Goal: Use online tool/utility: Utilize a website feature to perform a specific function

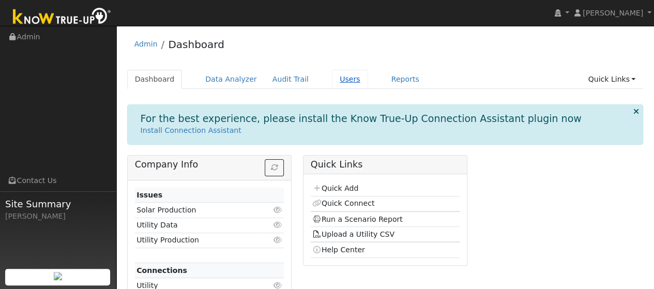
click at [332, 74] on link "Users" at bounding box center [350, 79] width 36 height 19
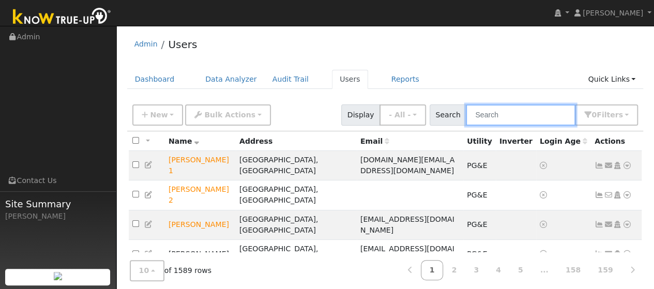
click at [497, 115] on input "text" at bounding box center [521, 114] width 110 height 21
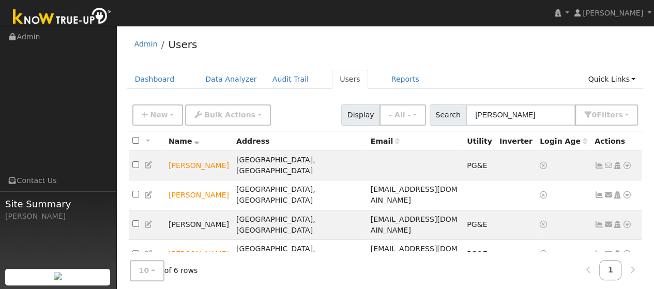
click at [627, 280] on icon at bounding box center [626, 283] width 9 height 7
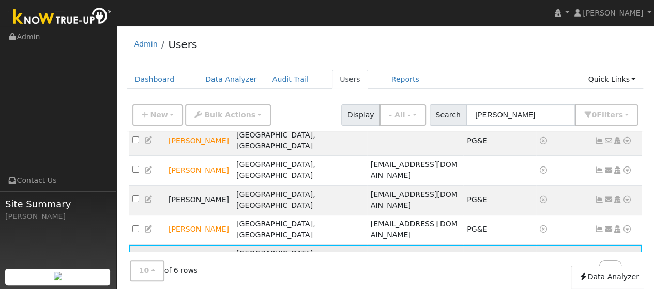
scroll to position [44, 0]
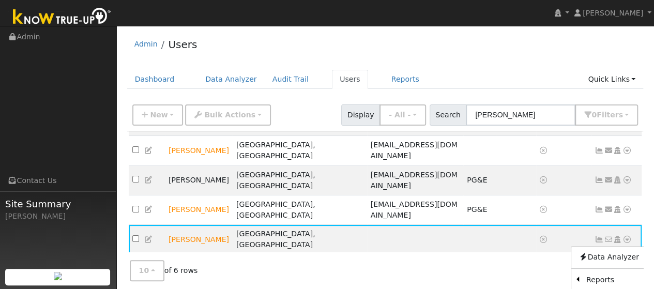
click at [0, 0] on link "Scenario" at bounding box center [0, 0] width 0 height 0
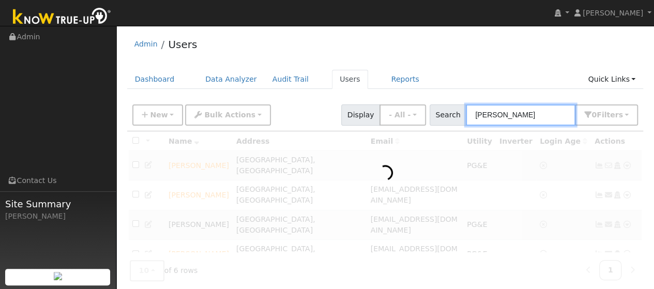
drag, startPoint x: 508, startPoint y: 119, endPoint x: 514, endPoint y: 119, distance: 6.2
click at [509, 119] on input "diane" at bounding box center [521, 114] width 110 height 21
click at [513, 119] on input "diane" at bounding box center [521, 114] width 110 height 21
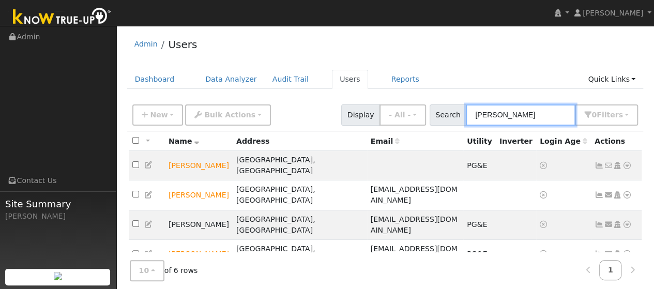
type input "diane medlock"
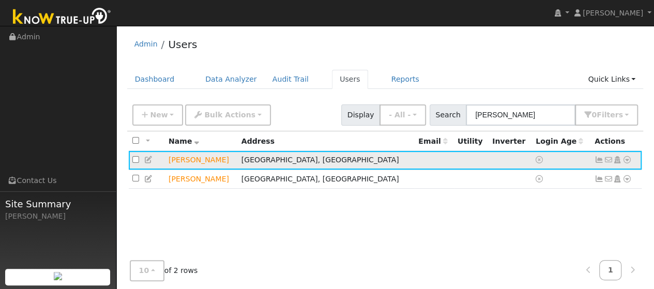
click at [627, 166] on td "No email address Send Email... Copy a Link Reset Password Open Access Data Anal…" at bounding box center [616, 160] width 51 height 19
click at [627, 162] on icon at bounding box center [626, 159] width 9 height 7
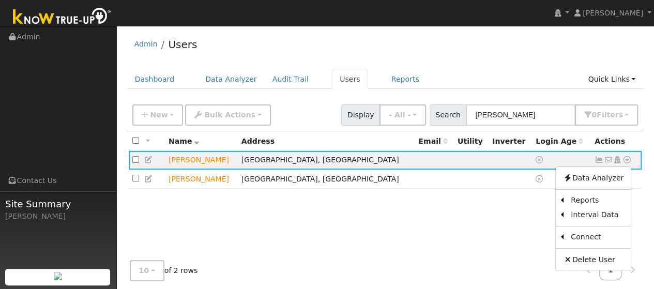
click at [463, 217] on div "All None All on page None on page Name Address Email Utility Inverter Login Age…" at bounding box center [385, 217] width 516 height 173
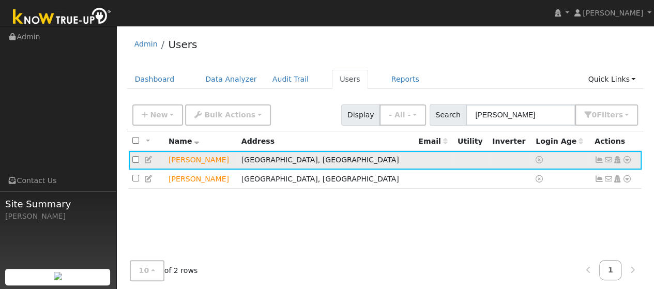
click at [630, 165] on link at bounding box center [626, 160] width 9 height 11
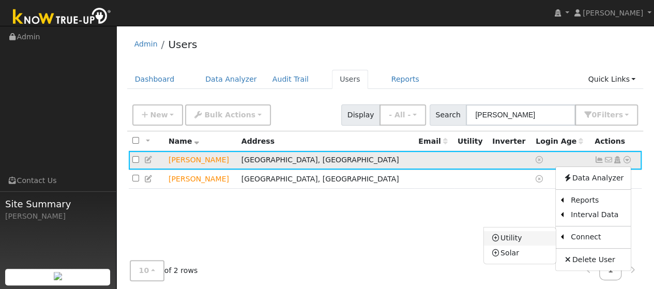
click at [511, 236] on link "Utility" at bounding box center [520, 238] width 72 height 14
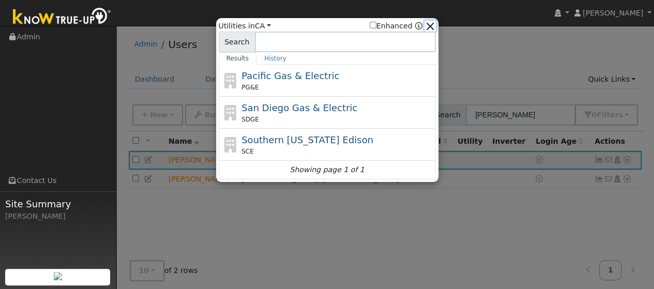
click at [434, 27] on button "button" at bounding box center [429, 26] width 11 height 11
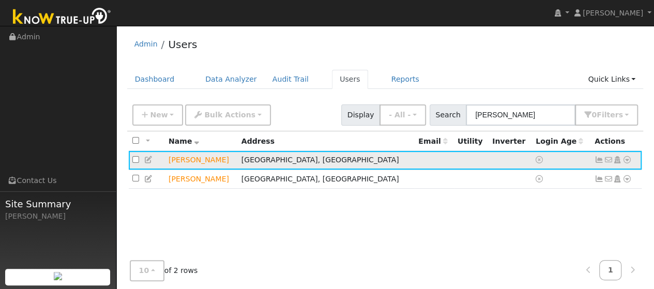
click at [625, 163] on icon at bounding box center [626, 159] width 9 height 7
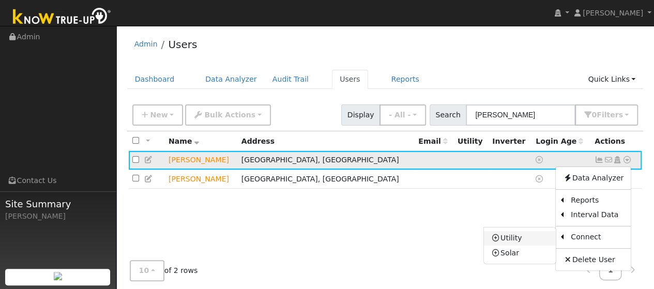
click at [535, 239] on link "Utility" at bounding box center [520, 238] width 72 height 14
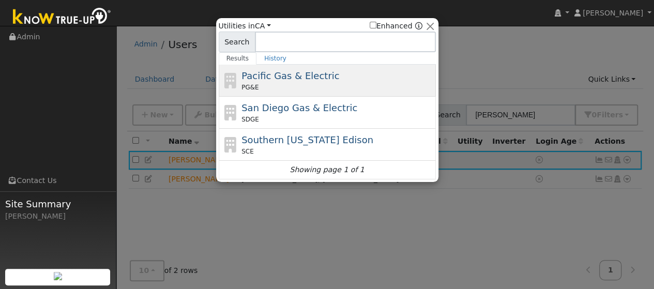
click at [273, 92] on div "Pacific Gas & Electric PG&E" at bounding box center [327, 81] width 217 height 32
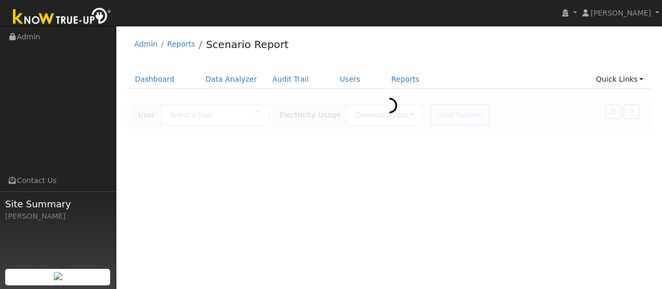
type input "[PERSON_NAME]"
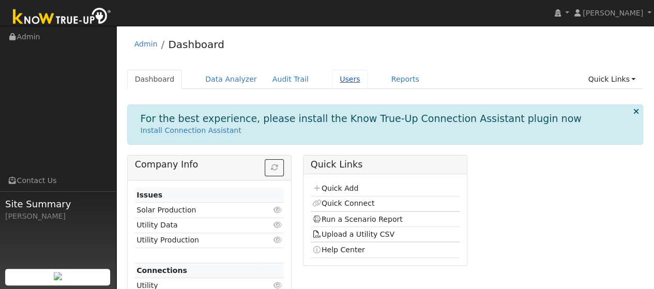
click at [336, 82] on link "Users" at bounding box center [350, 79] width 36 height 19
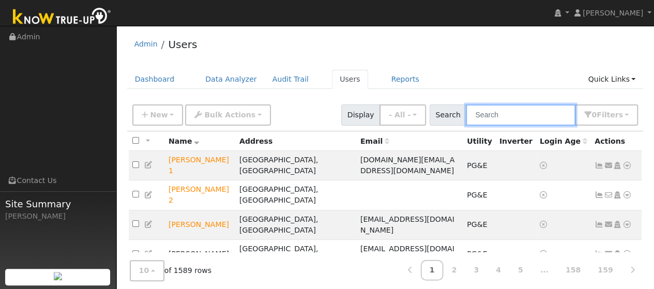
click at [499, 111] on input "text" at bounding box center [521, 114] width 110 height 21
type input "diane"
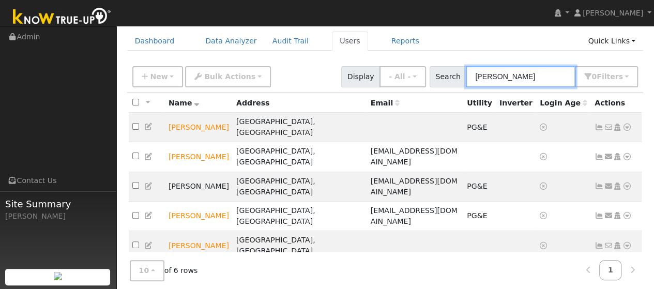
scroll to position [52, 0]
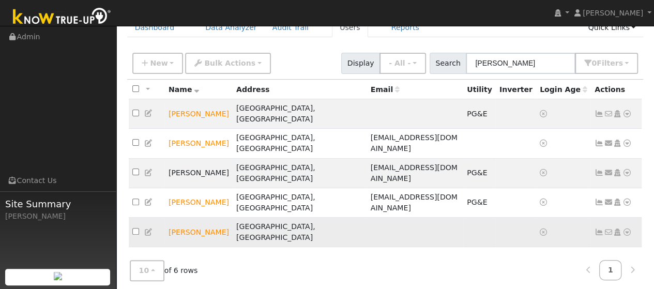
click at [624, 228] on icon at bounding box center [626, 231] width 9 height 7
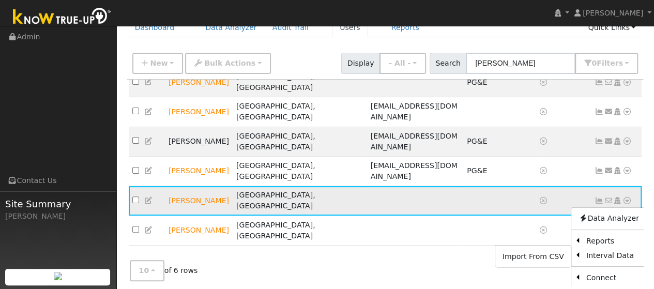
scroll to position [44, 0]
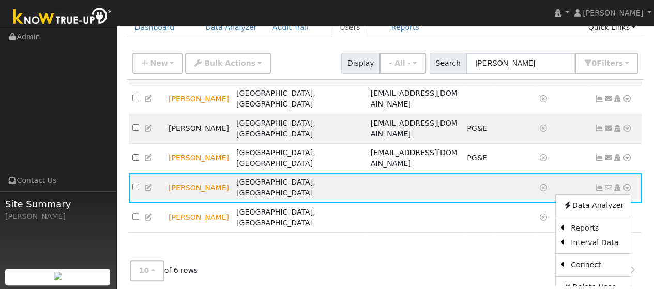
click at [0, 0] on link "Utility" at bounding box center [0, 0] width 0 height 0
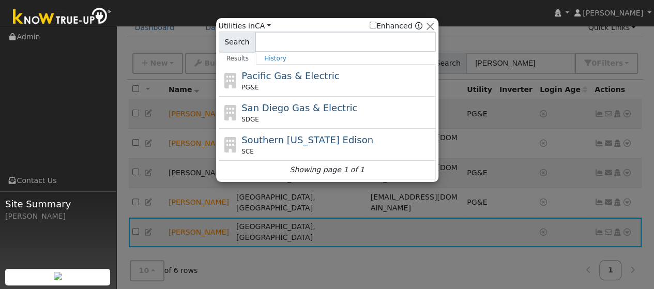
scroll to position [0, 0]
click at [300, 80] on span "Pacific Gas & Electric" at bounding box center [290, 75] width 98 height 11
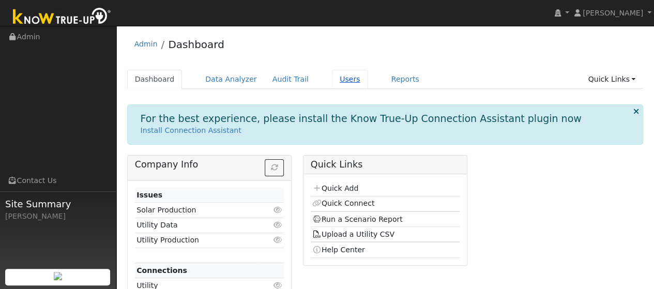
click at [335, 78] on link "Users" at bounding box center [350, 79] width 36 height 19
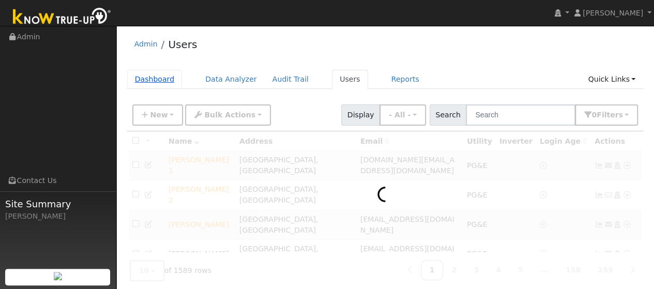
click at [161, 79] on link "Dashboard" at bounding box center [154, 79] width 55 height 19
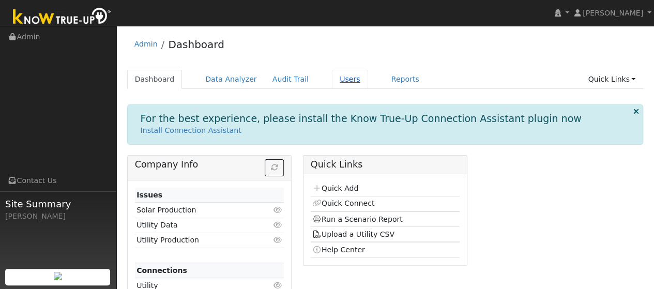
click at [332, 82] on link "Users" at bounding box center [350, 79] width 36 height 19
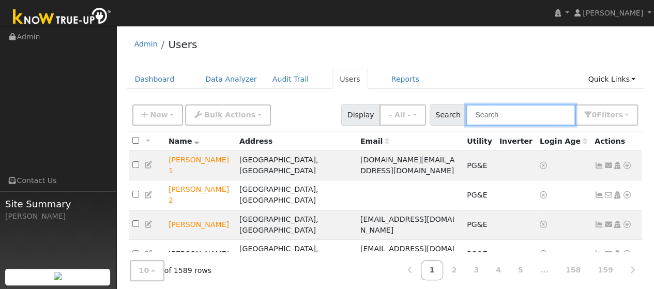
click at [513, 116] on input "text" at bounding box center [521, 114] width 110 height 21
type input "Diane"
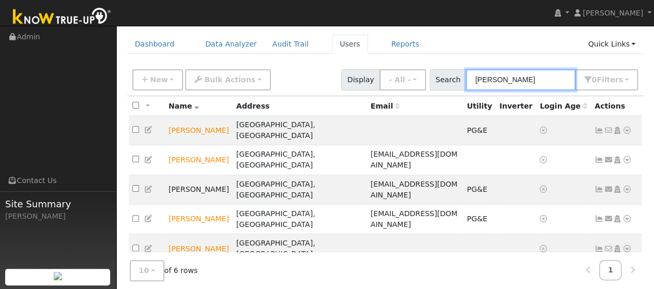
scroll to position [52, 0]
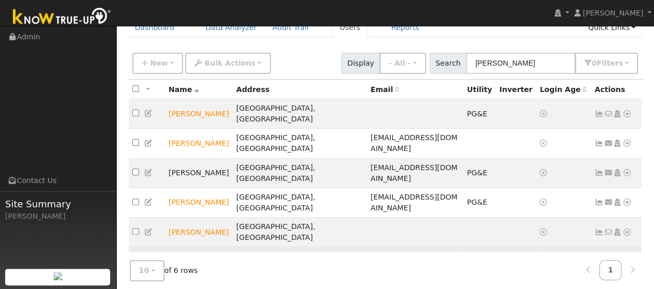
click at [628, 258] on icon at bounding box center [626, 261] width 9 height 7
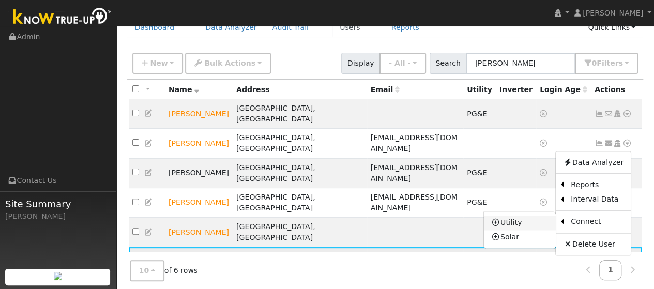
click at [517, 216] on link "Utility" at bounding box center [520, 223] width 72 height 14
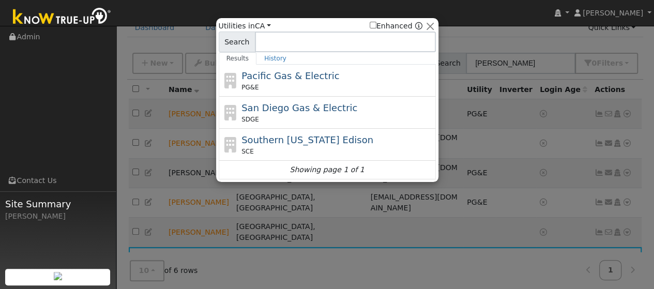
click at [296, 67] on div "Pacific Gas & Electric PG&E" at bounding box center [327, 81] width 217 height 32
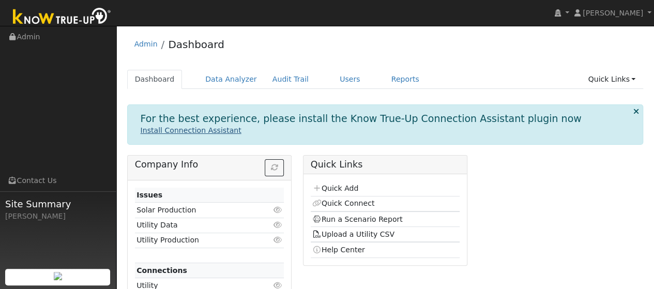
click at [200, 131] on link "Install Connection Assistant" at bounding box center [191, 130] width 101 height 8
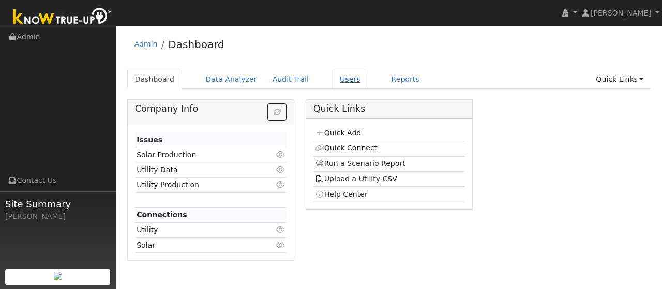
click at [340, 84] on link "Users" at bounding box center [350, 79] width 36 height 19
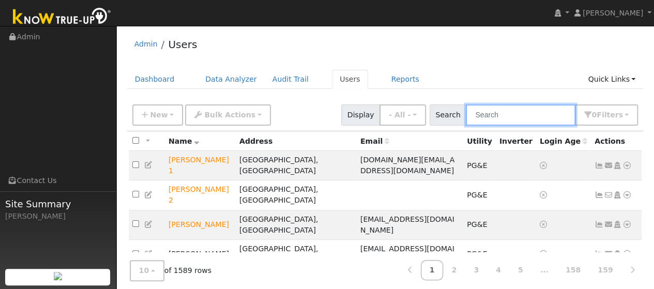
drag, startPoint x: 525, startPoint y: 117, endPoint x: 512, endPoint y: 140, distance: 26.2
click at [525, 118] on input "text" at bounding box center [521, 114] width 110 height 21
type input "[PERSON_NAME]"
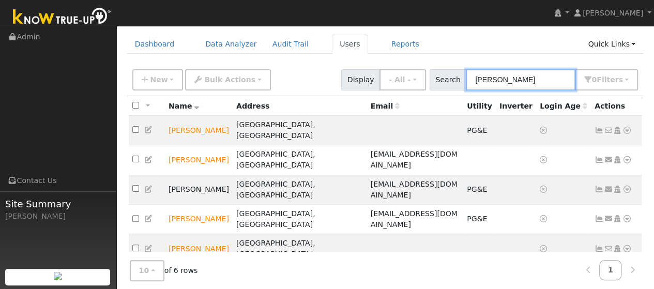
scroll to position [52, 0]
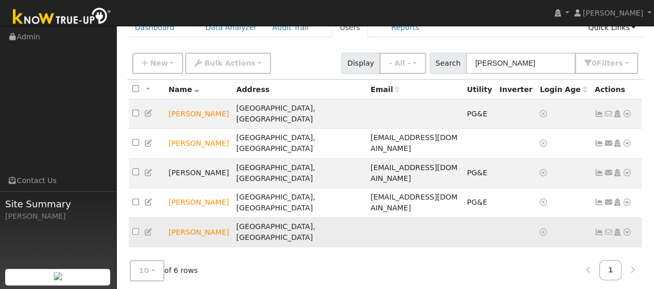
click at [626, 228] on icon at bounding box center [626, 231] width 9 height 7
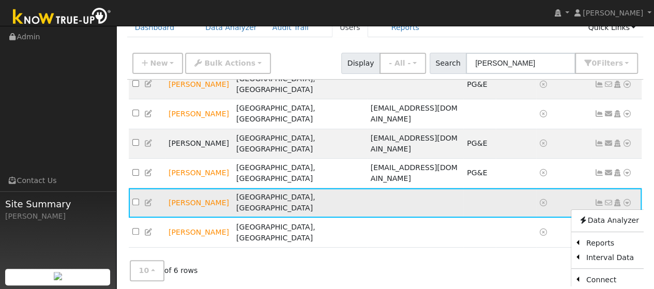
scroll to position [44, 0]
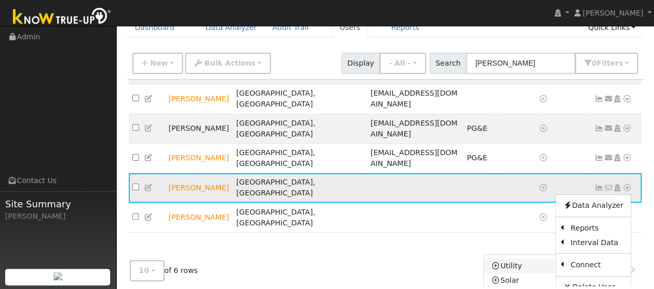
click at [528, 258] on link "Utility" at bounding box center [520, 265] width 72 height 14
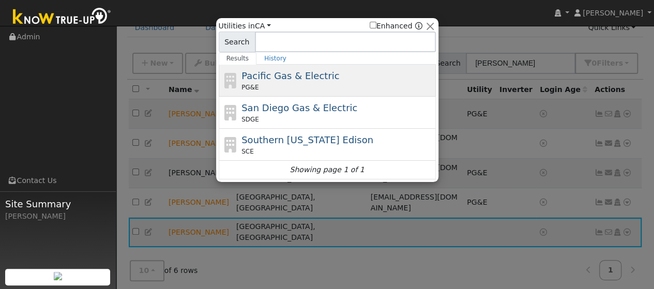
click at [263, 75] on span "Pacific Gas & Electric" at bounding box center [290, 75] width 98 height 11
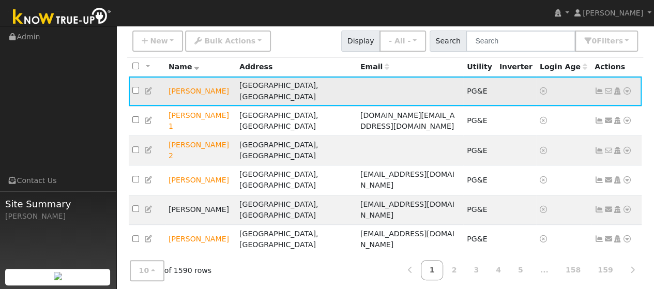
scroll to position [57, 0]
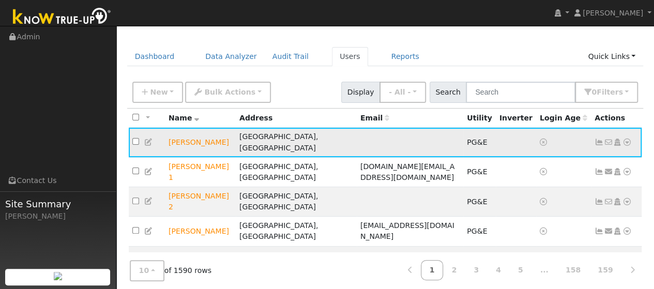
click at [627, 139] on icon at bounding box center [626, 142] width 9 height 7
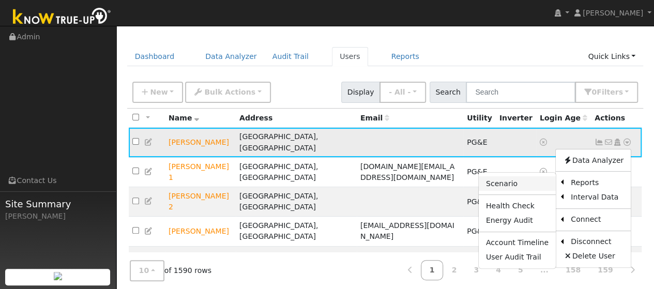
click at [526, 179] on link "Scenario" at bounding box center [517, 183] width 77 height 14
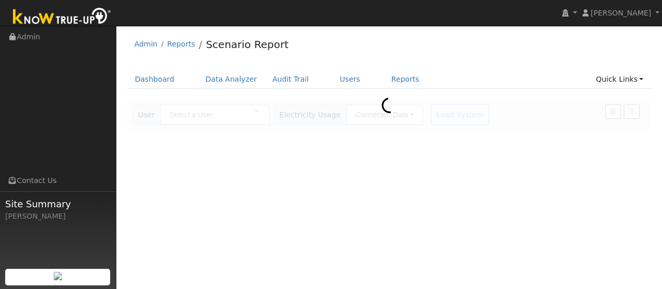
type input "[PERSON_NAME]"
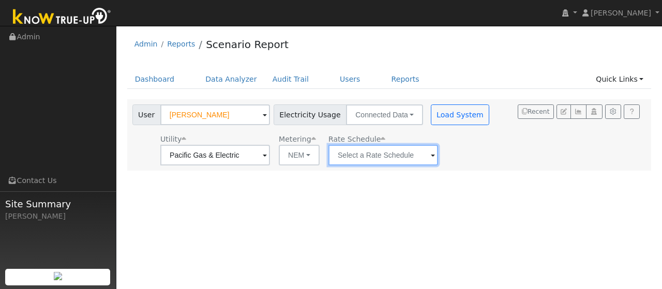
click at [390, 160] on input "text" at bounding box center [383, 155] width 110 height 21
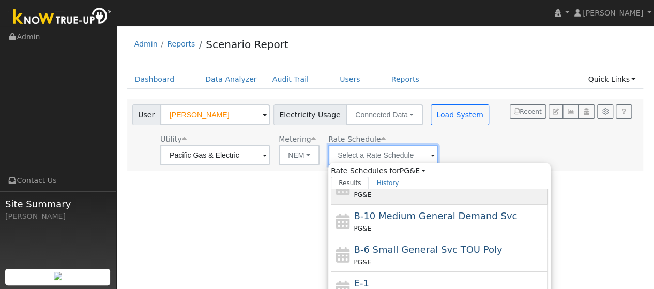
scroll to position [103, 0]
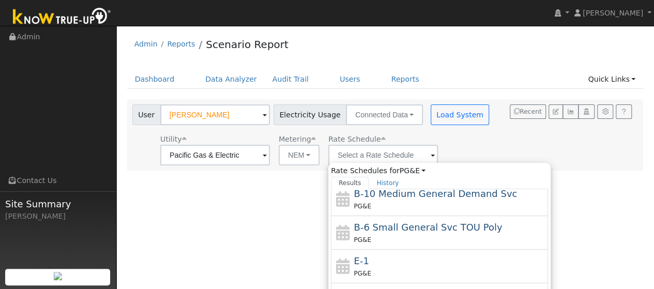
click at [244, 204] on div "User Profile First name Last name Email Email Notifications No Emails No Emails…" at bounding box center [385, 157] width 538 height 263
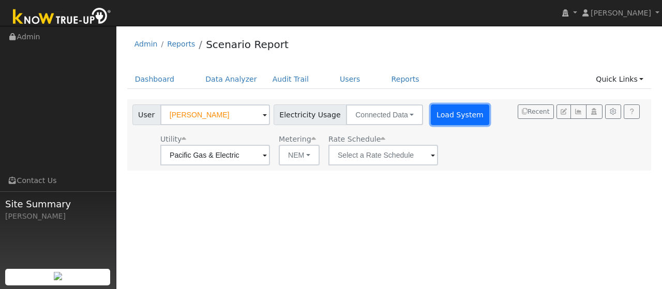
click at [446, 113] on button "Load System" at bounding box center [460, 114] width 59 height 21
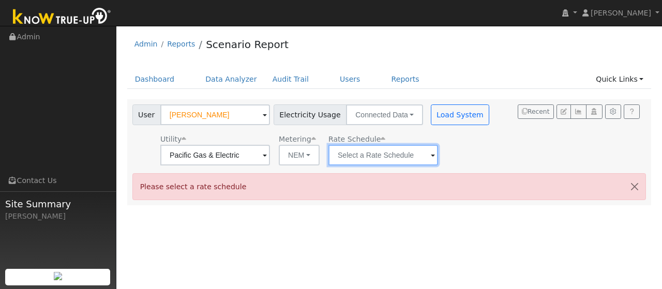
click at [438, 155] on input "text" at bounding box center [383, 155] width 110 height 21
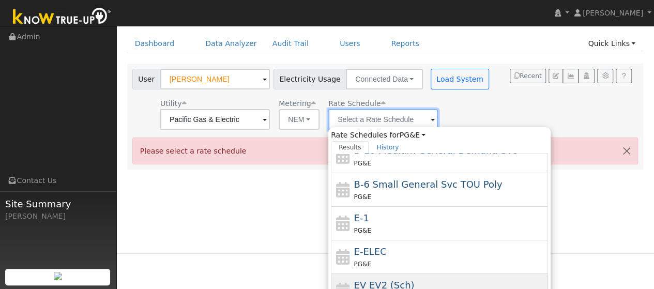
scroll to position [52, 0]
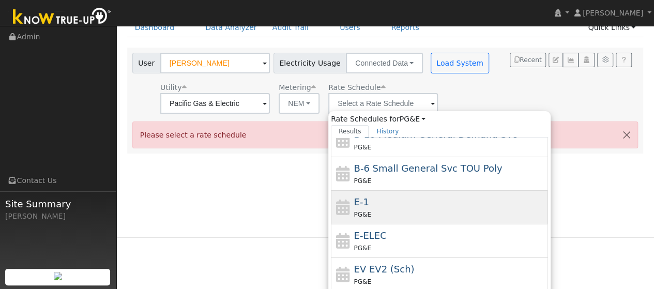
click at [382, 209] on div "PG&E" at bounding box center [450, 214] width 192 height 11
type input "E-1"
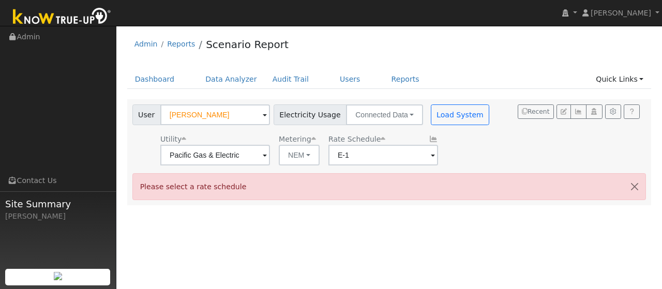
click at [497, 162] on div "User Diane Medlock Account Default Account Default Account 41929 County Road 27…" at bounding box center [387, 133] width 514 height 65
click at [450, 115] on button "Load System" at bounding box center [460, 114] width 59 height 21
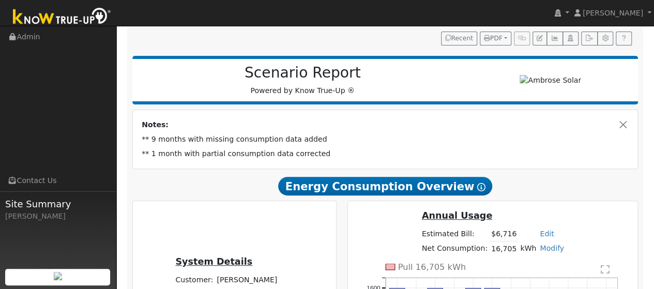
scroll to position [52, 0]
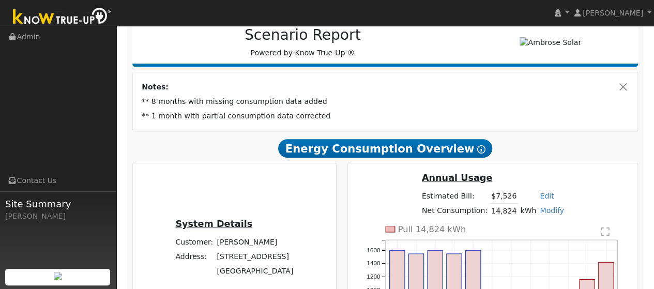
scroll to position [103, 0]
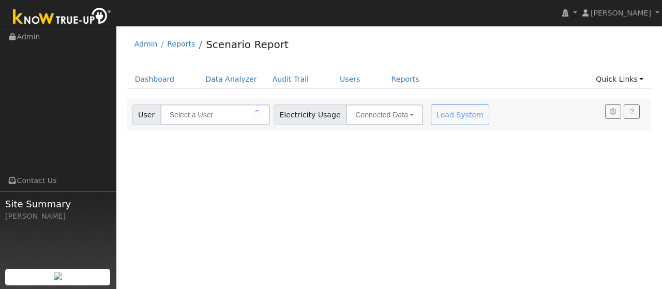
type input "[PERSON_NAME]"
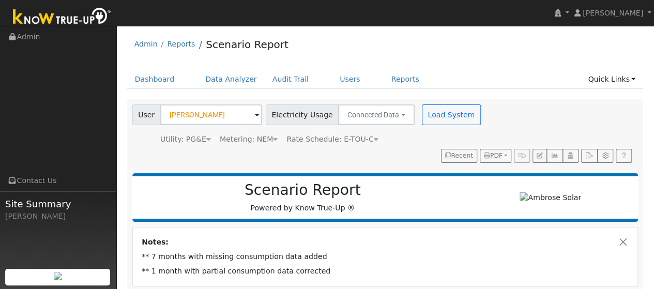
scroll to position [155, 0]
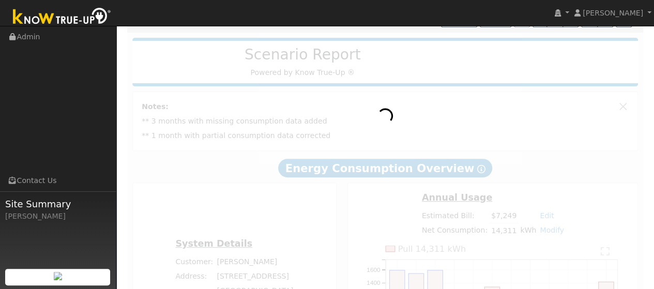
scroll to position [163, 0]
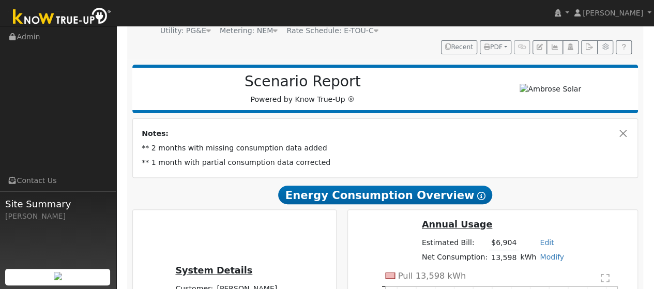
scroll to position [207, 0]
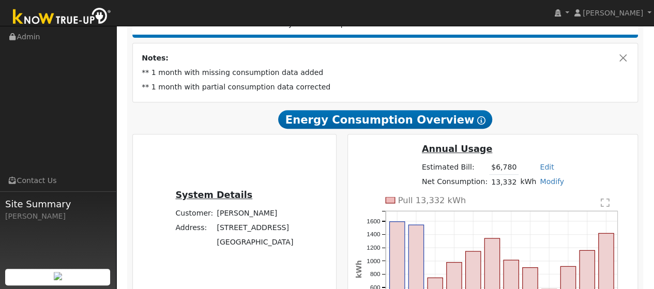
scroll to position [207, 0]
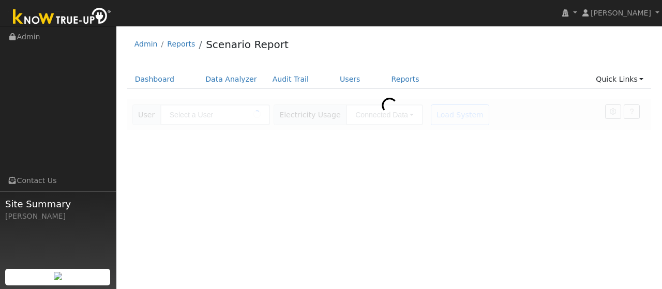
type input "[PERSON_NAME]"
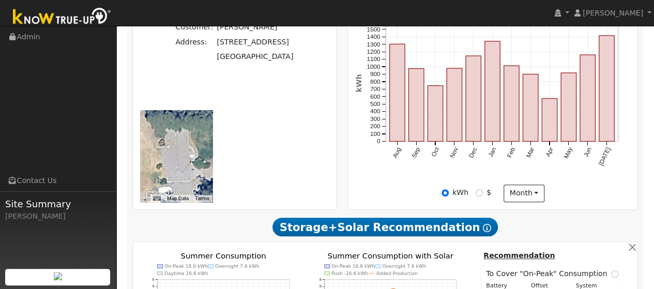
scroll to position [310, 0]
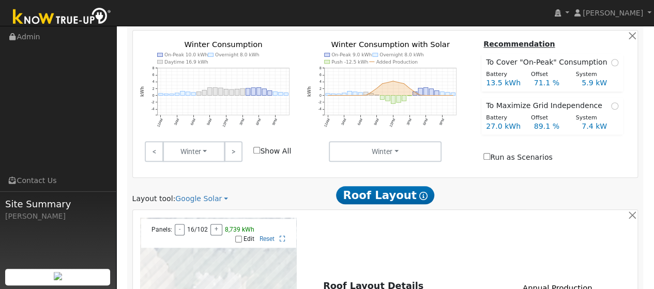
scroll to position [724, 0]
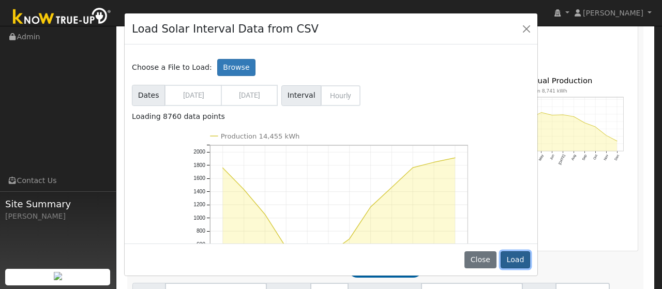
click at [511, 258] on button "Load" at bounding box center [514, 260] width 29 height 18
type input "14455"
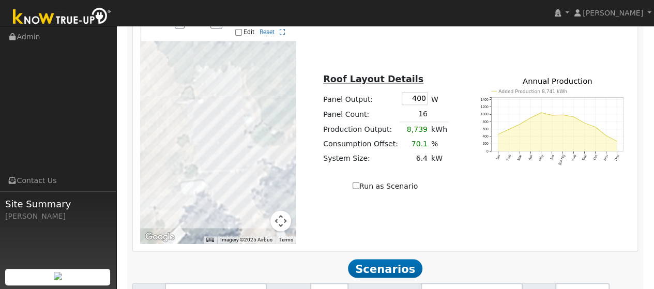
type input "9.6"
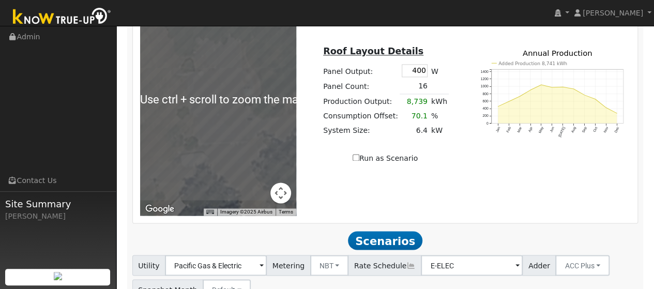
scroll to position [775, 0]
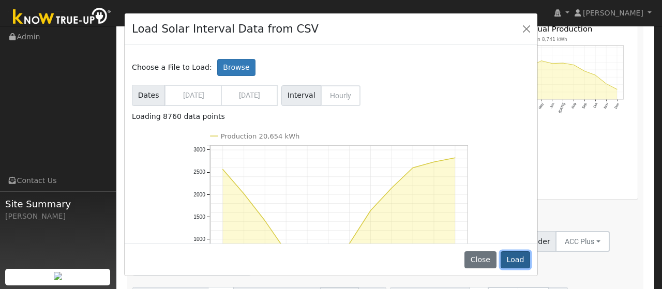
click at [526, 264] on button "Load" at bounding box center [514, 260] width 29 height 18
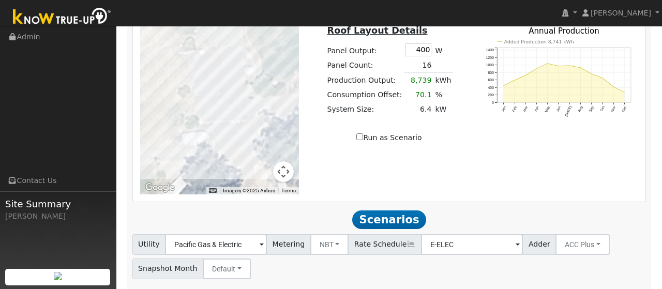
type input "20654"
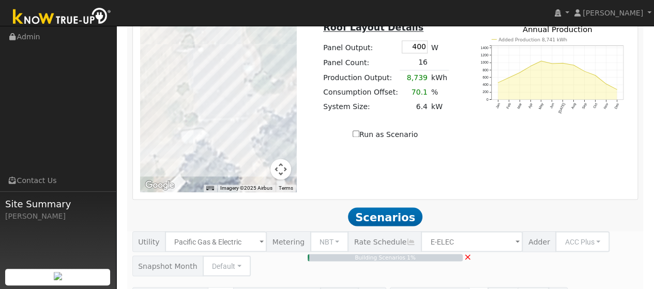
type input "13.8"
type input "$48,193"
type input "$19,318"
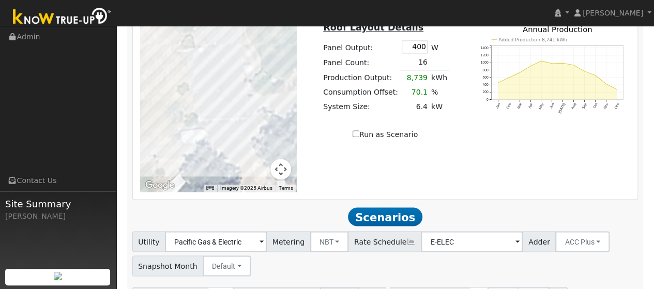
scroll to position [814, 0]
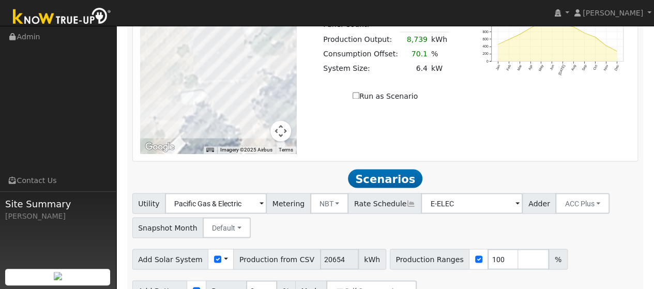
click at [224, 254] on span at bounding box center [226, 259] width 4 height 11
click at [235, 270] on link "Use CSV Data" at bounding box center [252, 277] width 72 height 14
